Goal: Information Seeking & Learning: Learn about a topic

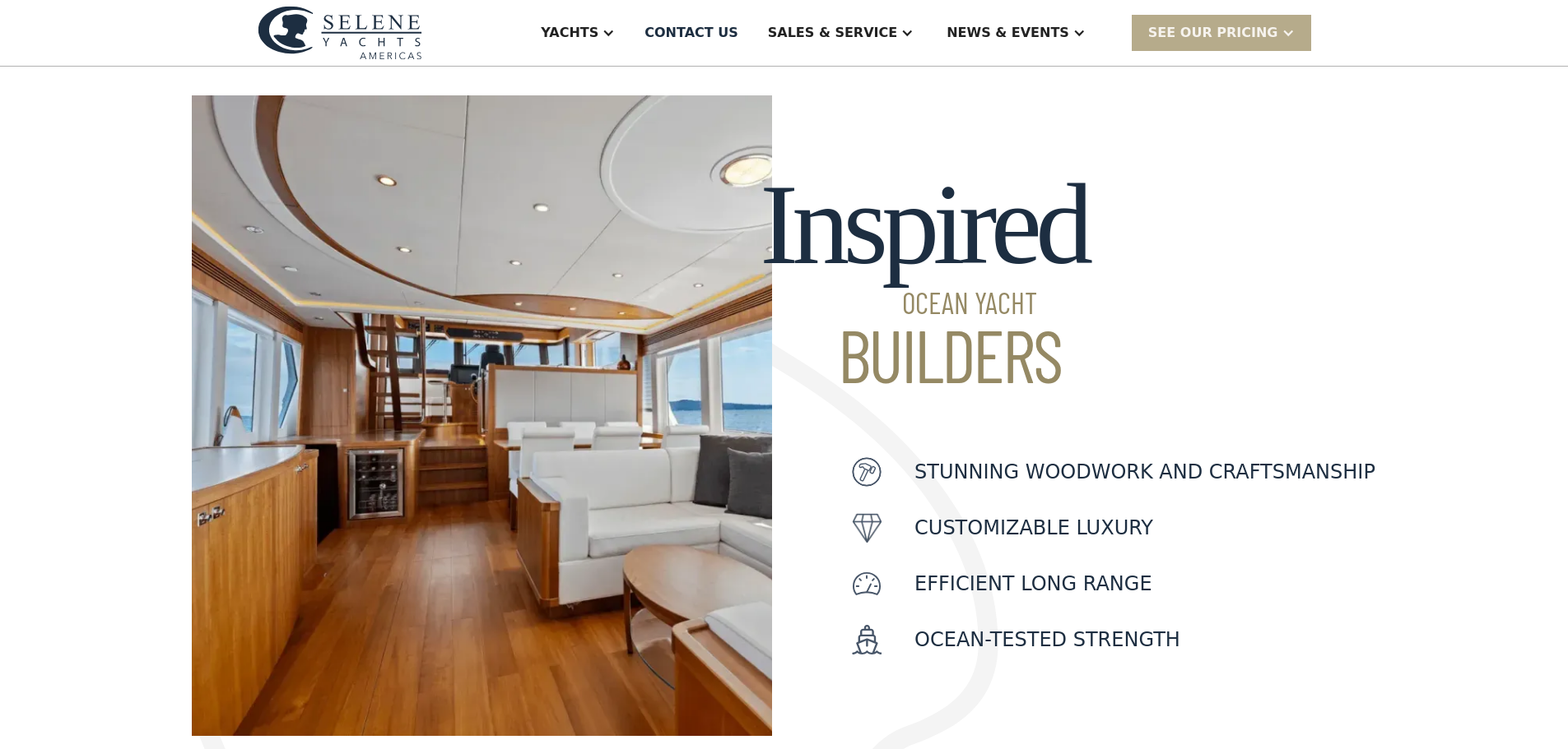
scroll to position [82, 0]
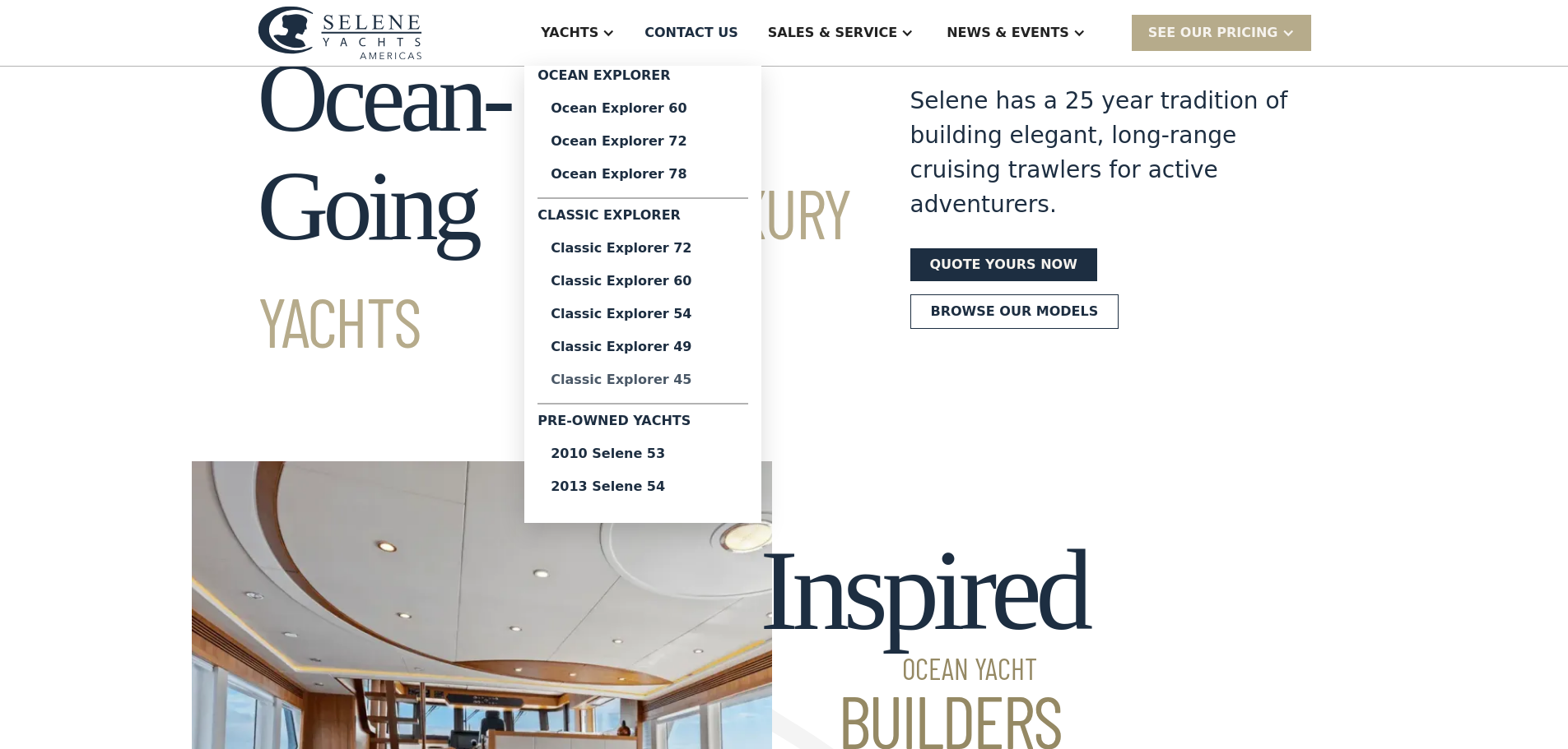
click at [700, 379] on div "Classic Explorer 45" at bounding box center [642, 379] width 184 height 13
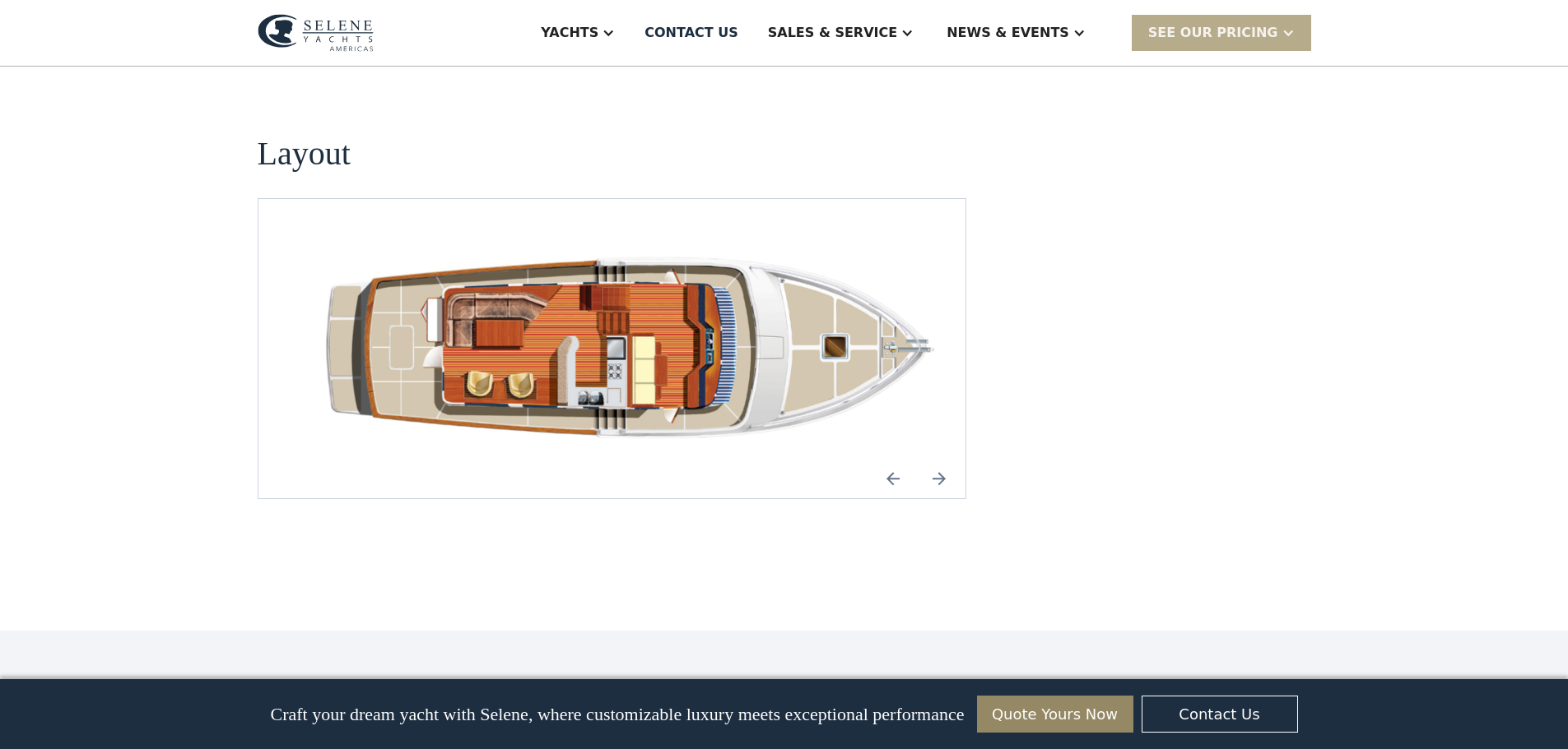
scroll to position [2303, 0]
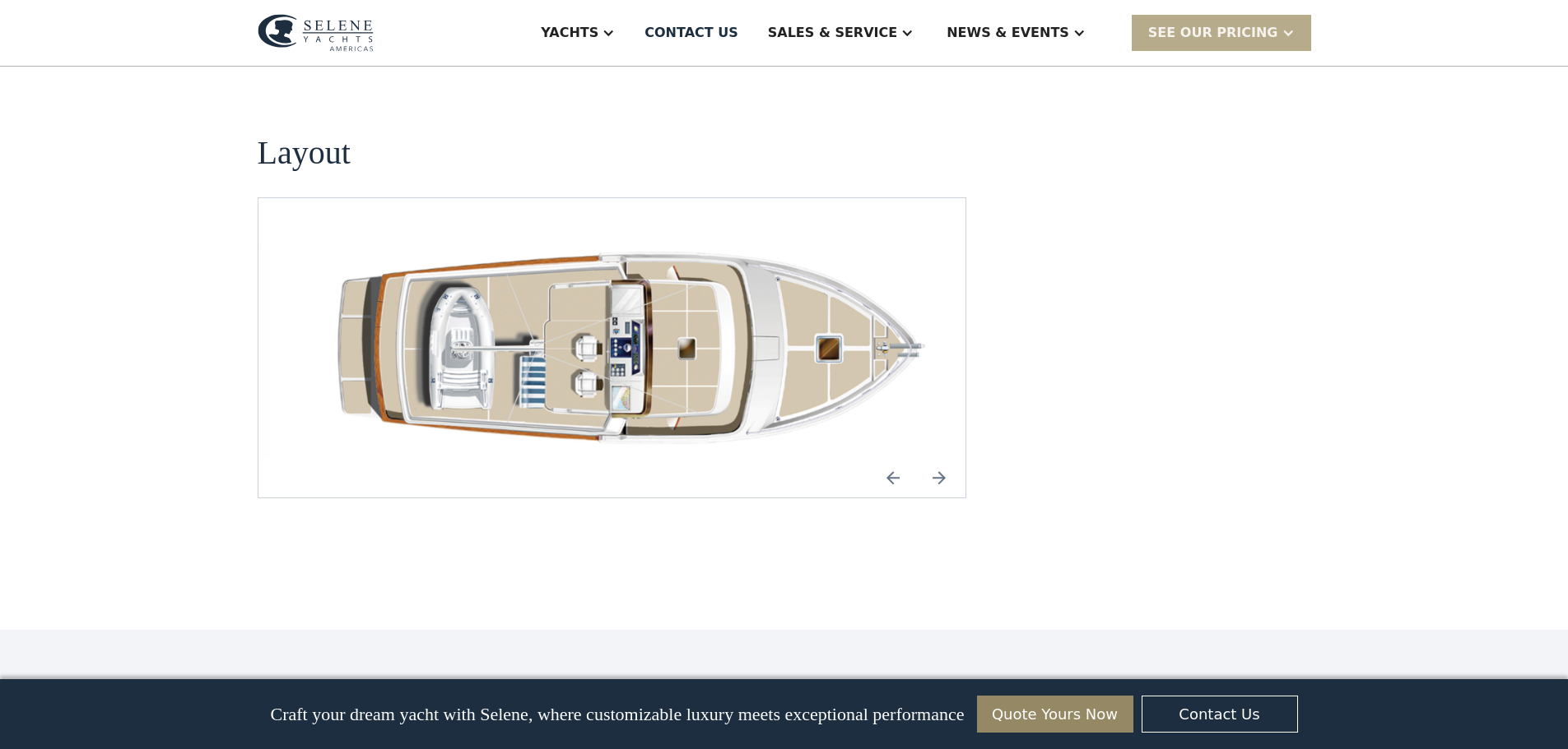
click at [784, 356] on img "open lightbox" at bounding box center [638, 348] width 682 height 221
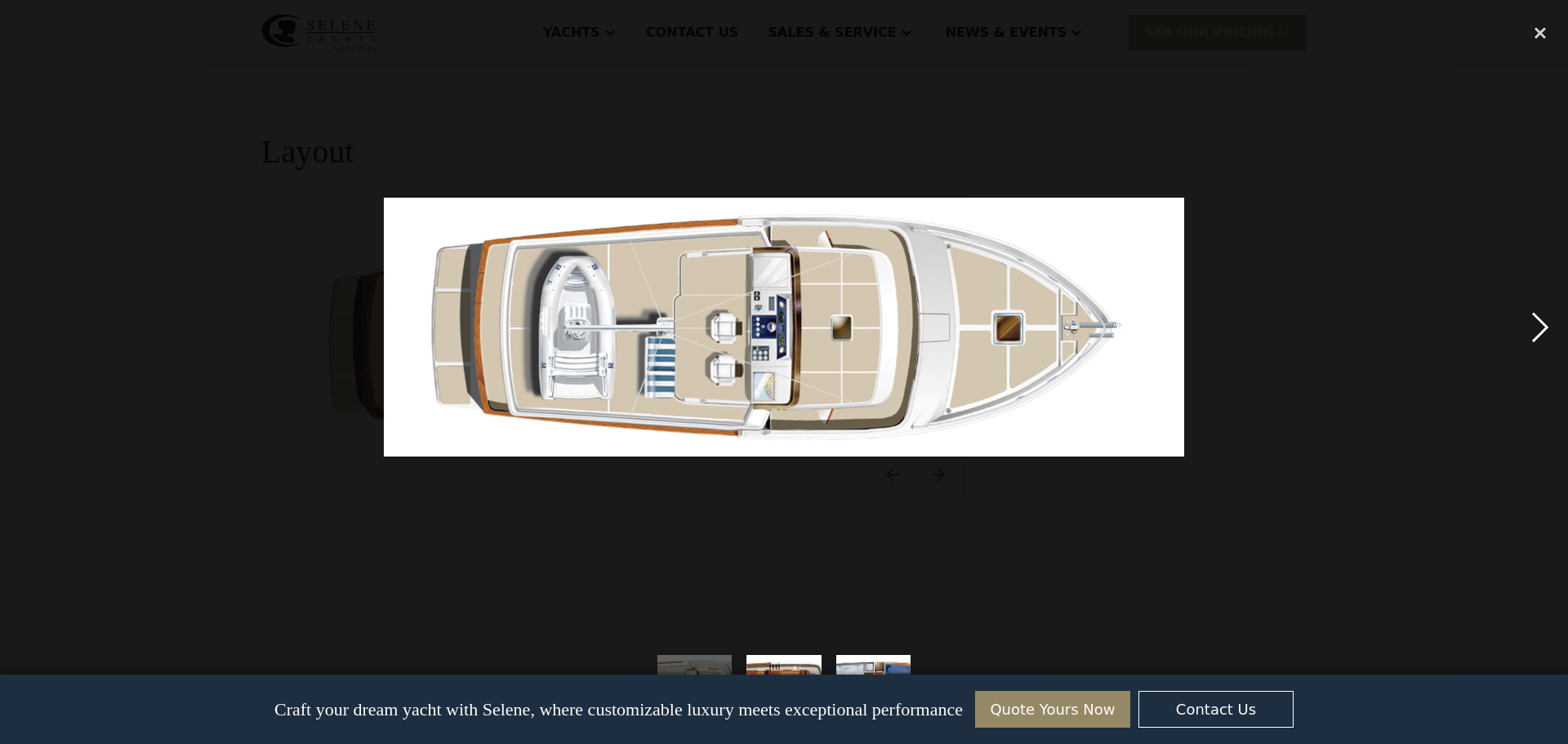
click at [1537, 327] on div "next image" at bounding box center [1540, 327] width 55 height 625
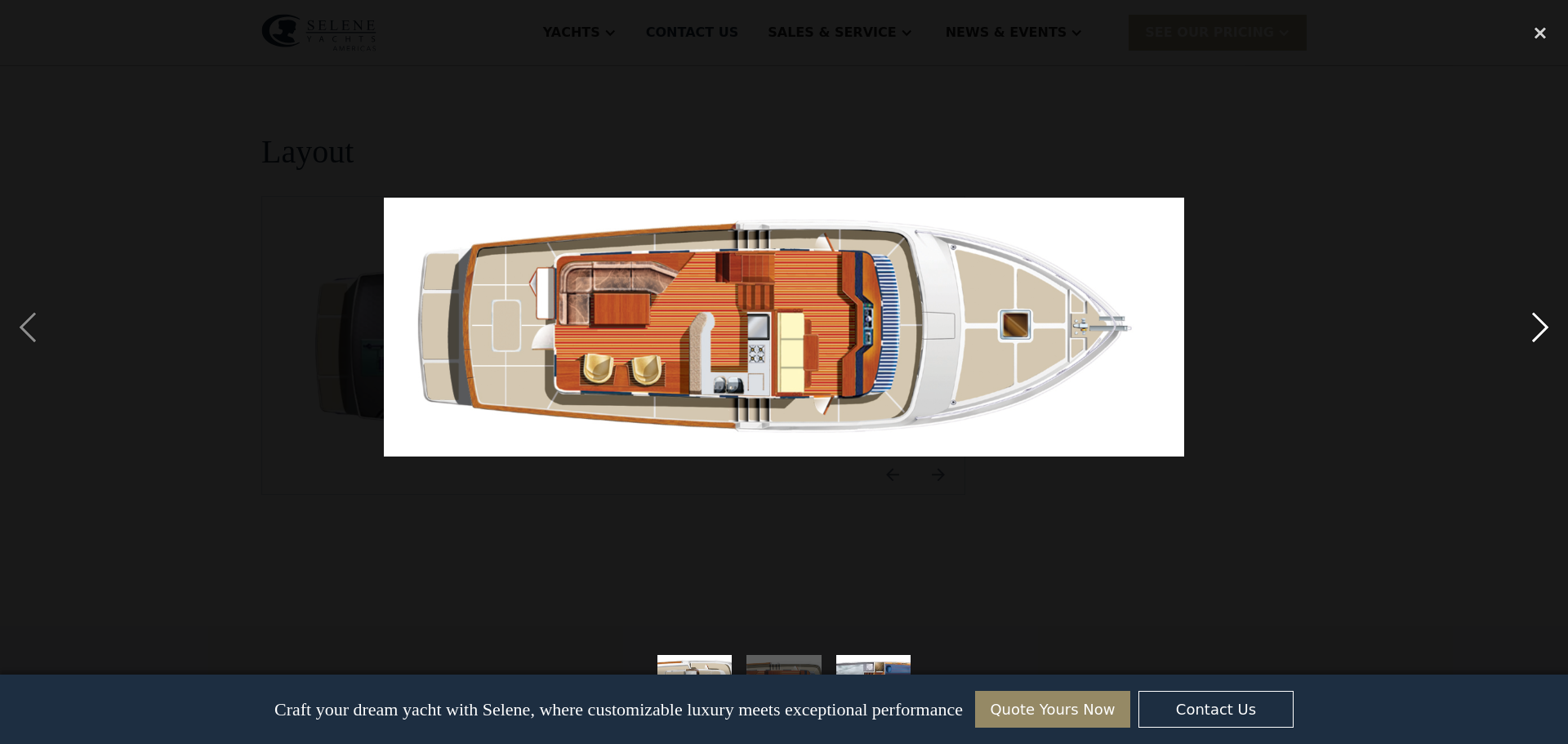
click at [1537, 327] on div "next image" at bounding box center [1540, 327] width 55 height 625
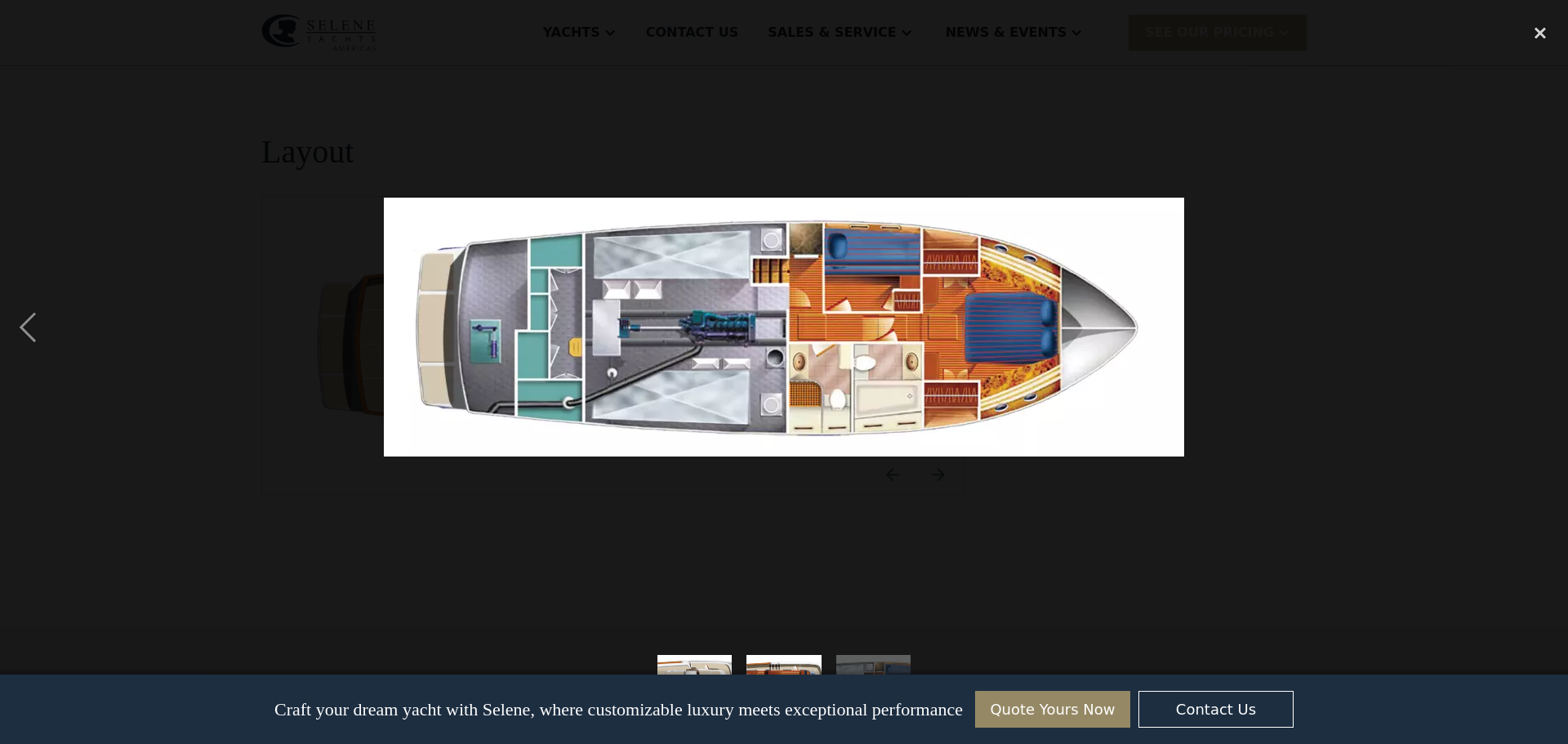
click at [1537, 327] on div "next image" at bounding box center [1540, 327] width 55 height 625
click at [1535, 26] on div "close lightbox" at bounding box center [1540, 32] width 55 height 36
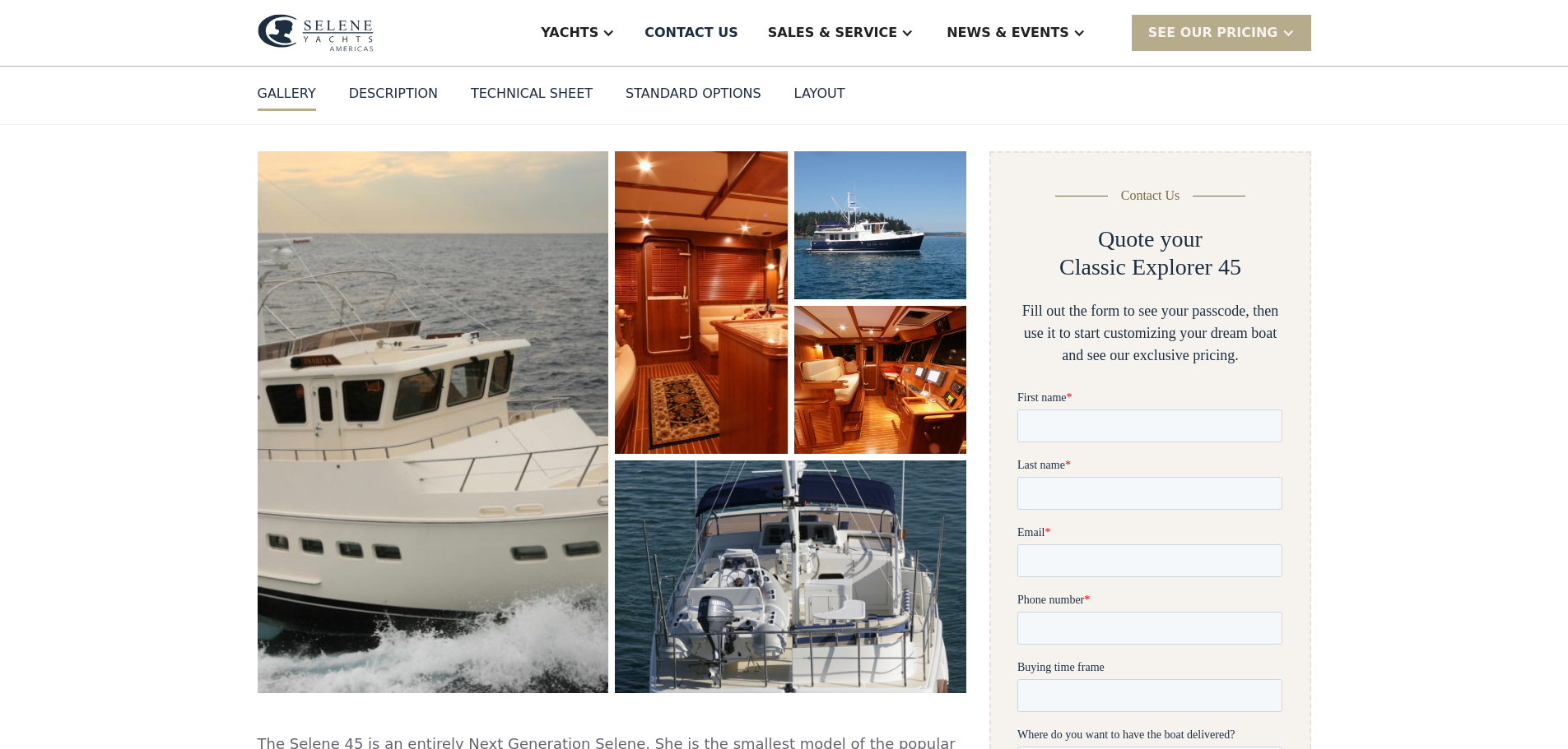
scroll to position [164, 0]
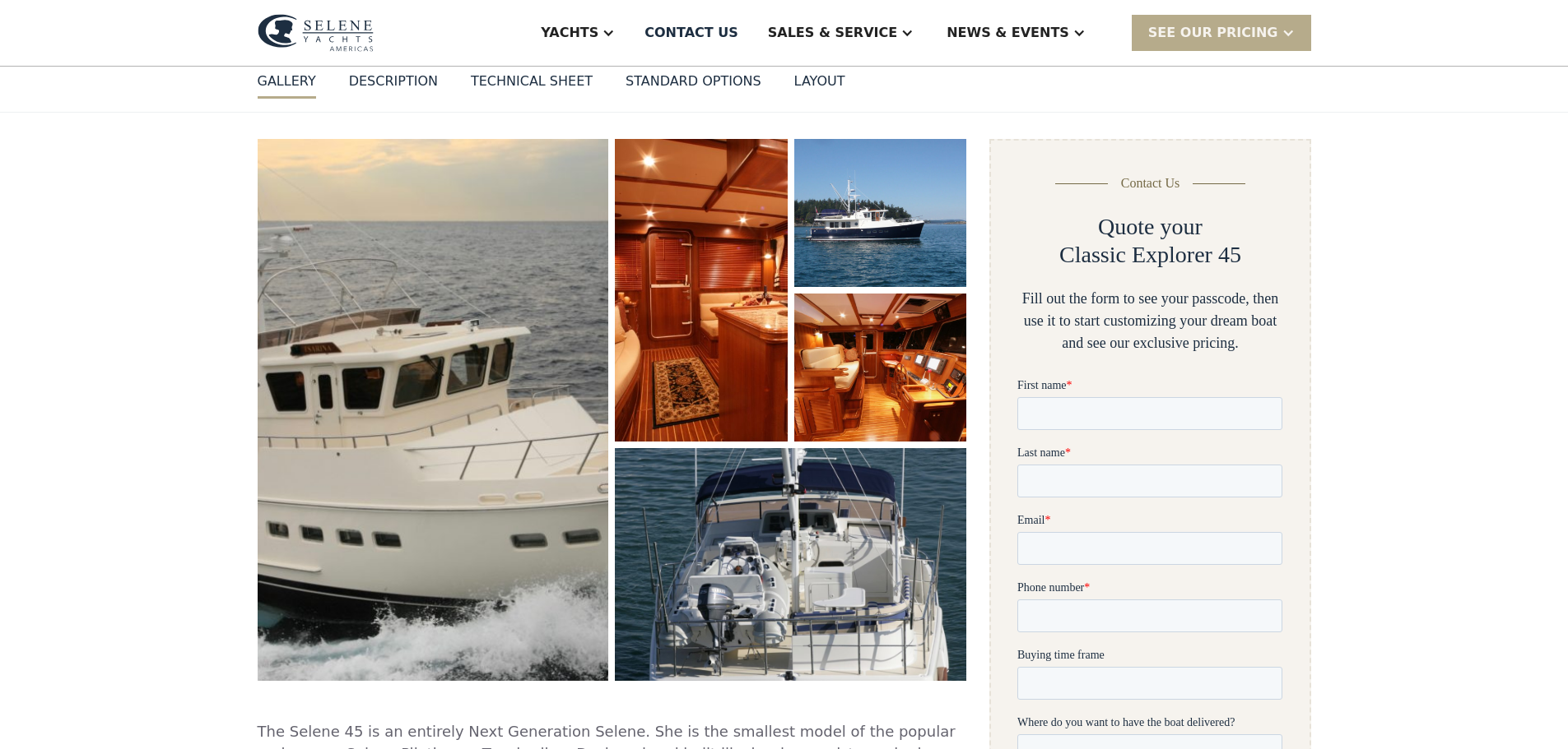
click at [539, 89] on div "Technical sheet" at bounding box center [532, 81] width 122 height 20
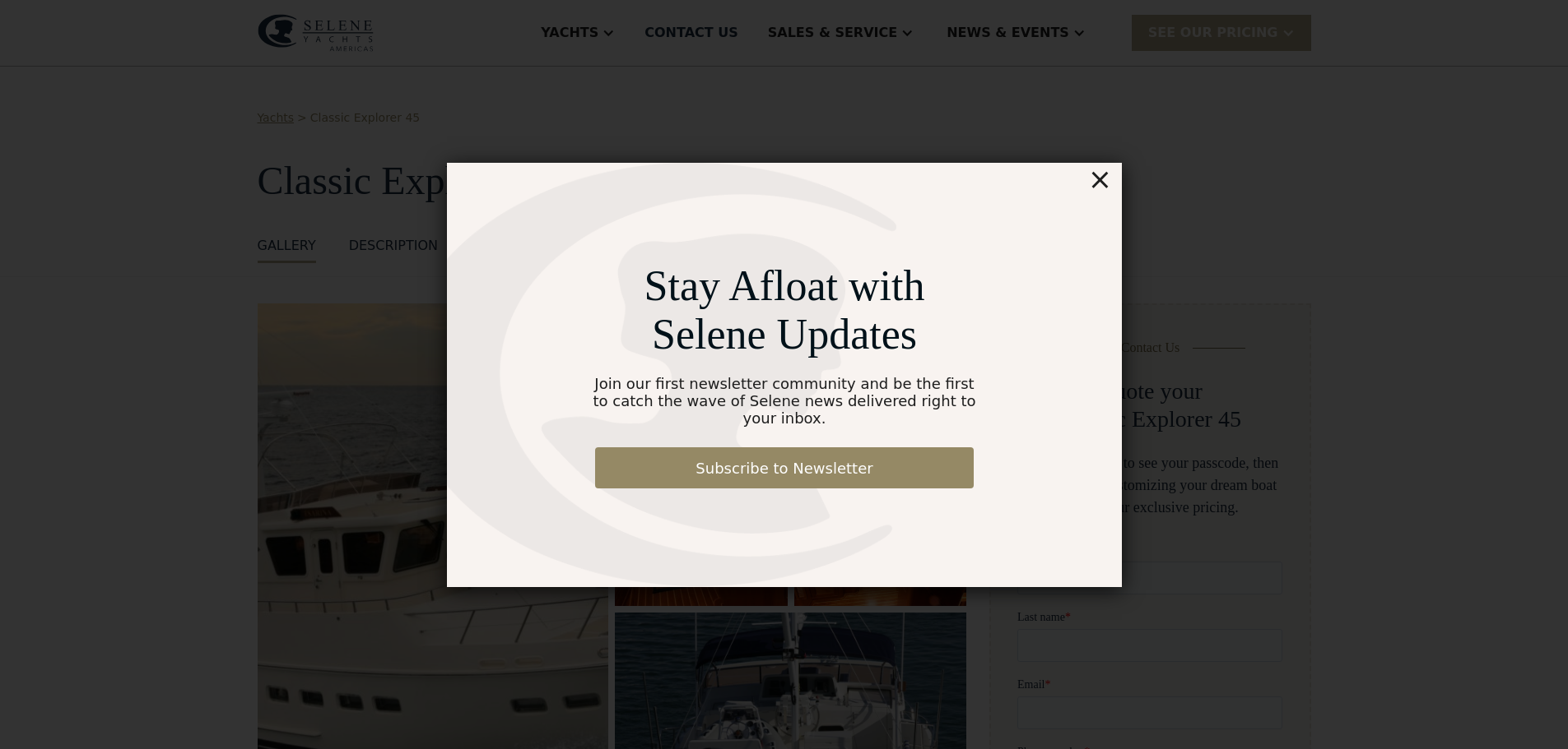
click at [1105, 193] on div "×" at bounding box center [1100, 179] width 24 height 33
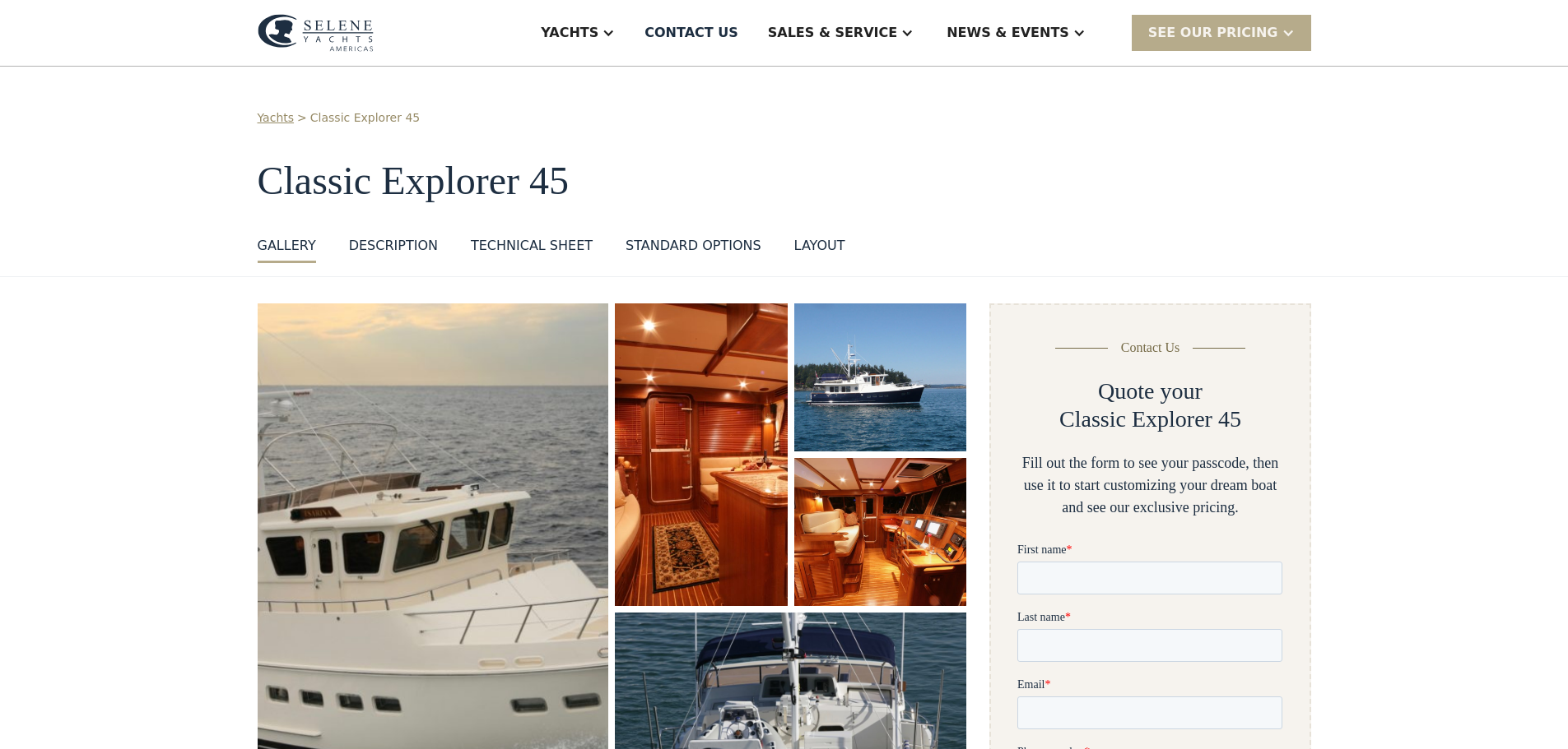
scroll to position [164, 0]
